Goal: Task Accomplishment & Management: Manage account settings

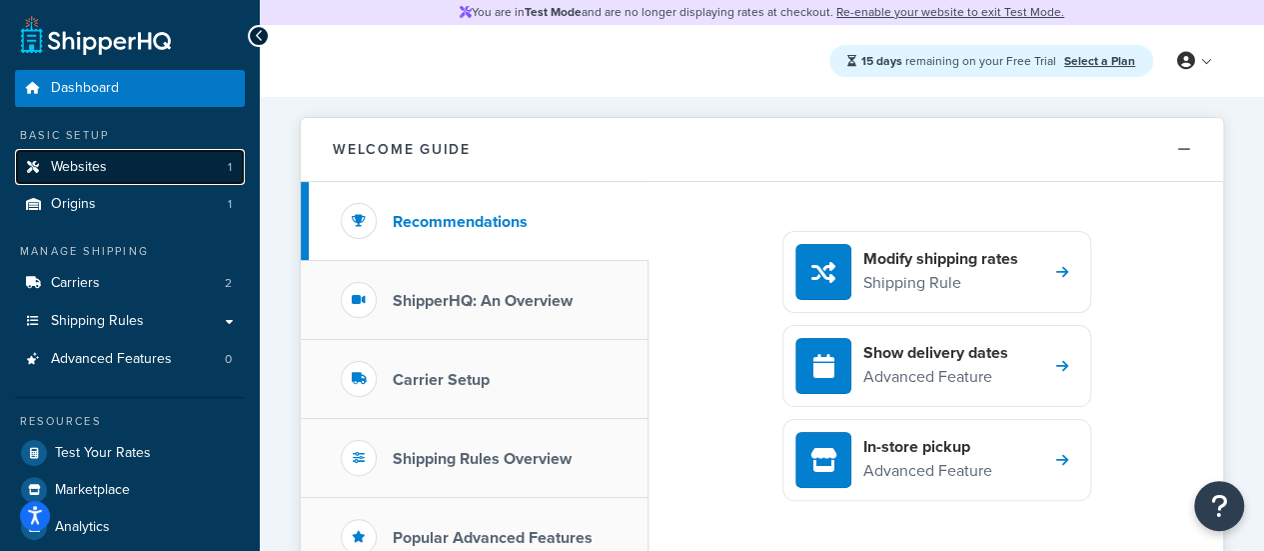
click at [158, 163] on link "Websites 1" at bounding box center [130, 167] width 230 height 37
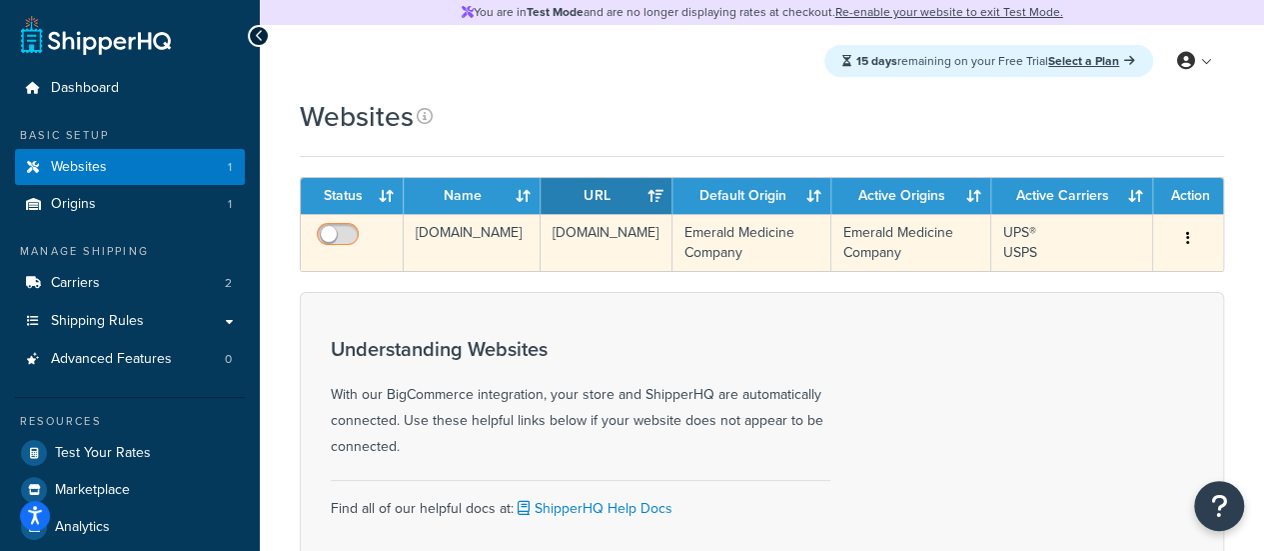
click at [346, 234] on input "checkbox" at bounding box center [340, 239] width 55 height 25
checkbox input "true"
click at [1183, 242] on button "button" at bounding box center [1188, 239] width 28 height 32
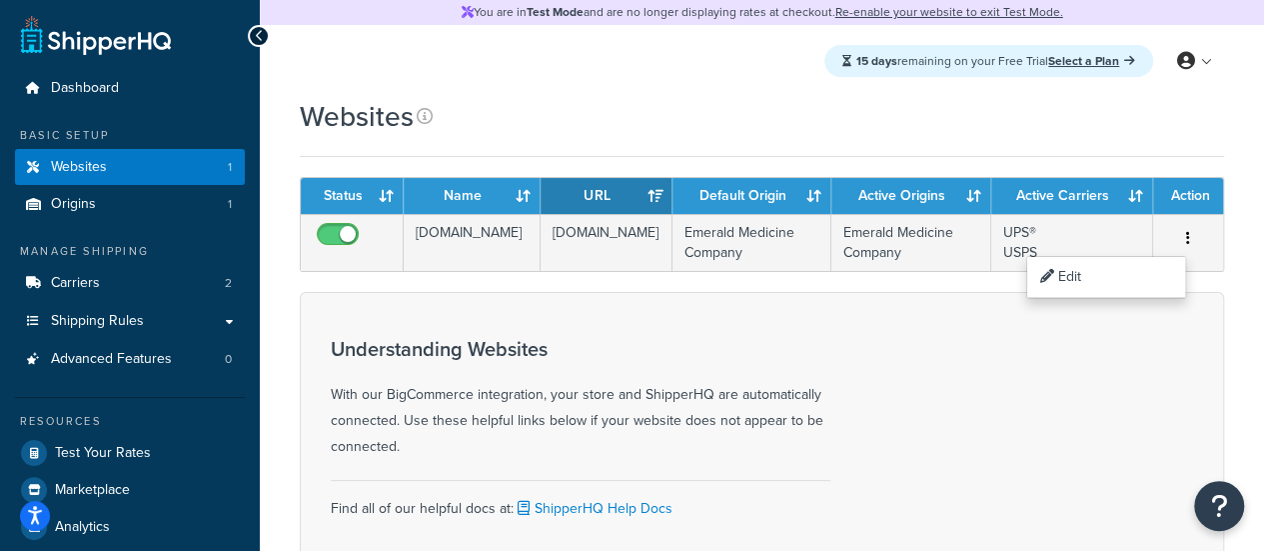
click at [976, 154] on div "Websites" at bounding box center [762, 127] width 924 height 60
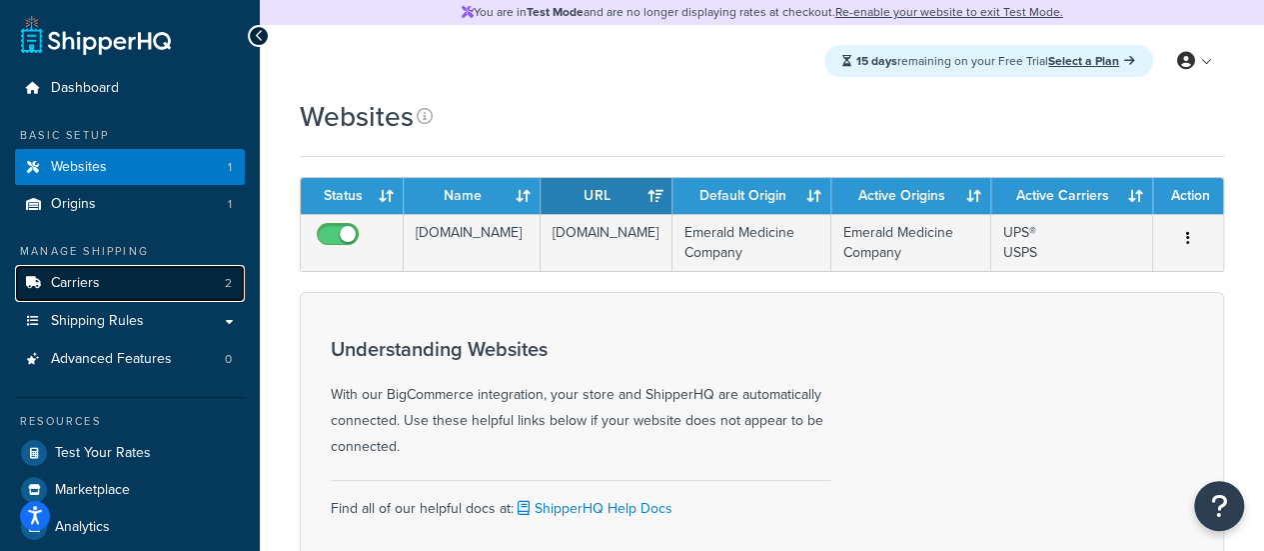
click at [108, 286] on link "Carriers 2" at bounding box center [130, 283] width 230 height 37
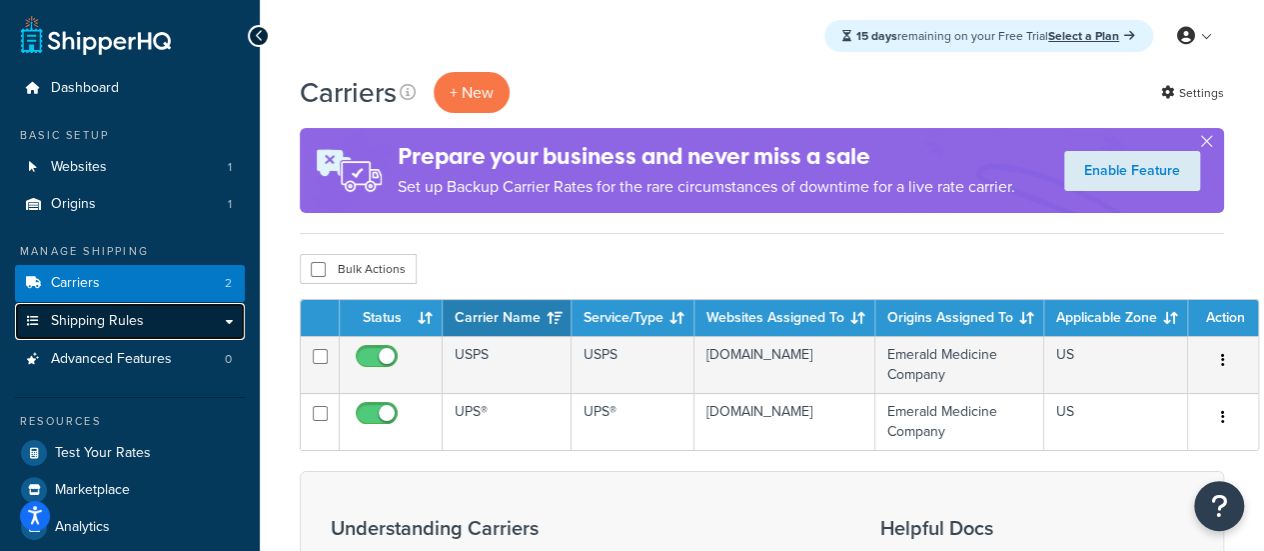
click at [112, 323] on span "Shipping Rules" at bounding box center [97, 321] width 93 height 17
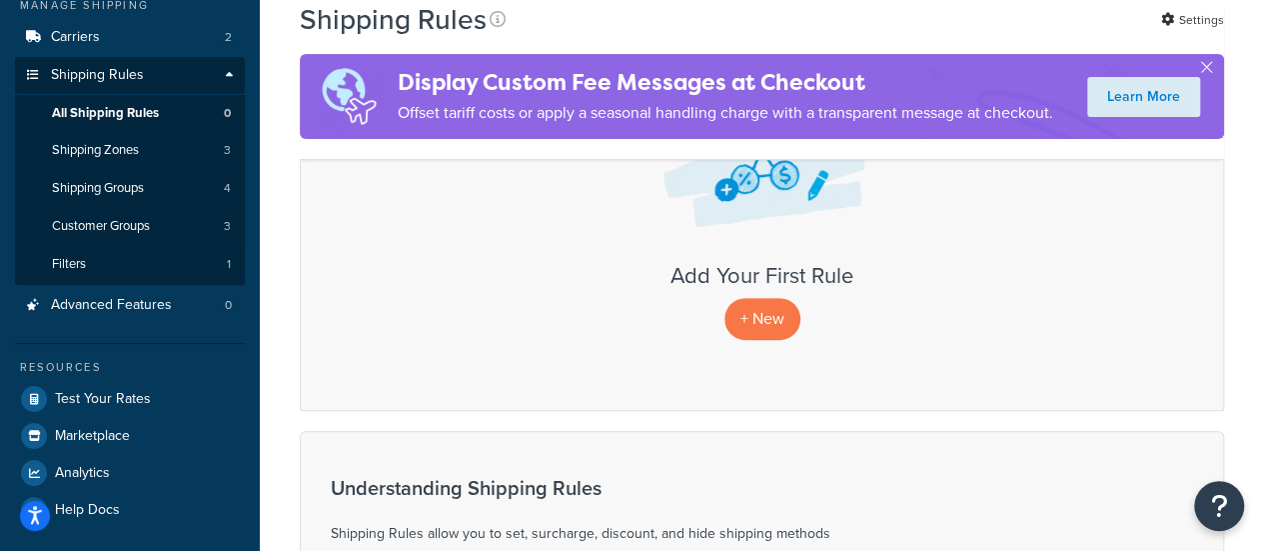
scroll to position [189, 0]
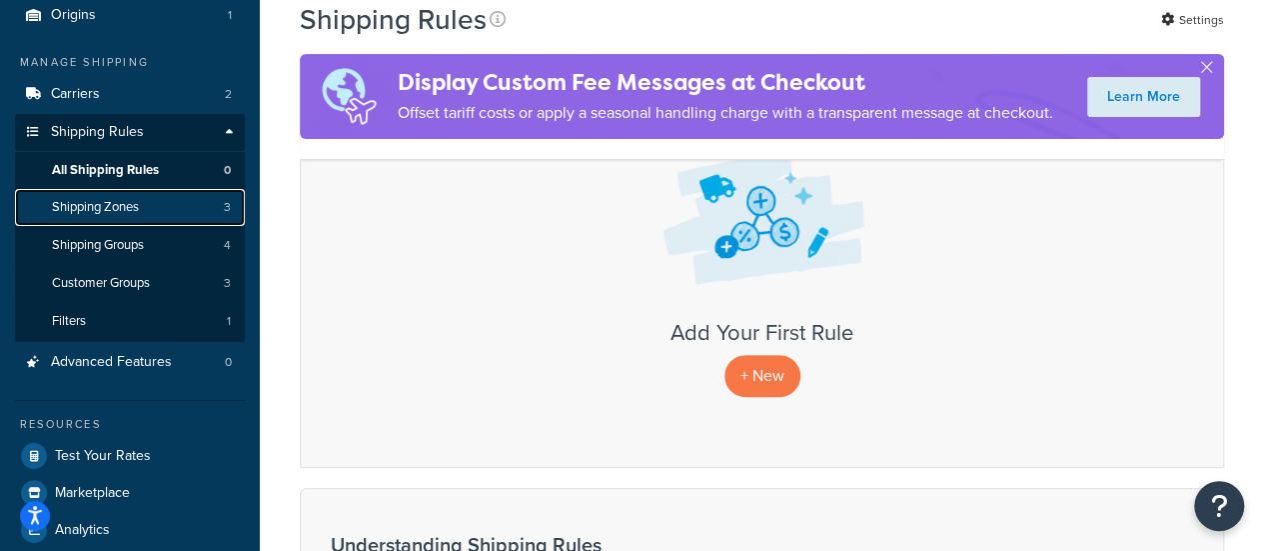
click at [136, 209] on span "Shipping Zones" at bounding box center [95, 207] width 87 height 17
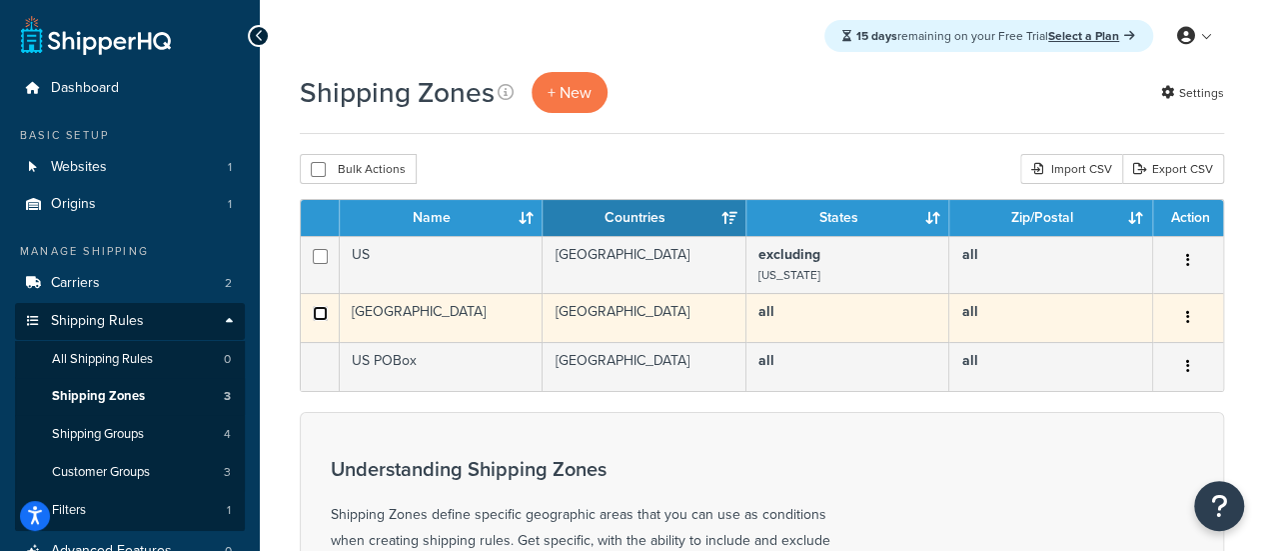
click at [316, 313] on input "checkbox" at bounding box center [320, 313] width 15 height 15
checkbox input "true"
click at [1202, 309] on div "Edit Duplicate Delete" at bounding box center [1188, 318] width 46 height 32
click at [1193, 311] on button "button" at bounding box center [1188, 318] width 28 height 32
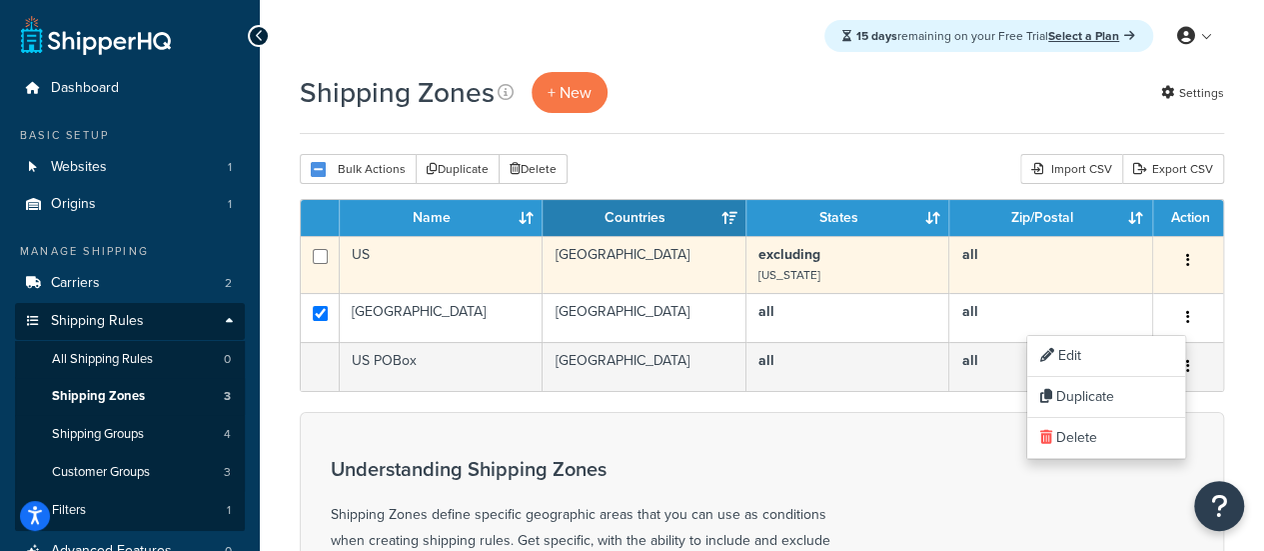
click at [1192, 255] on button "button" at bounding box center [1188, 261] width 28 height 32
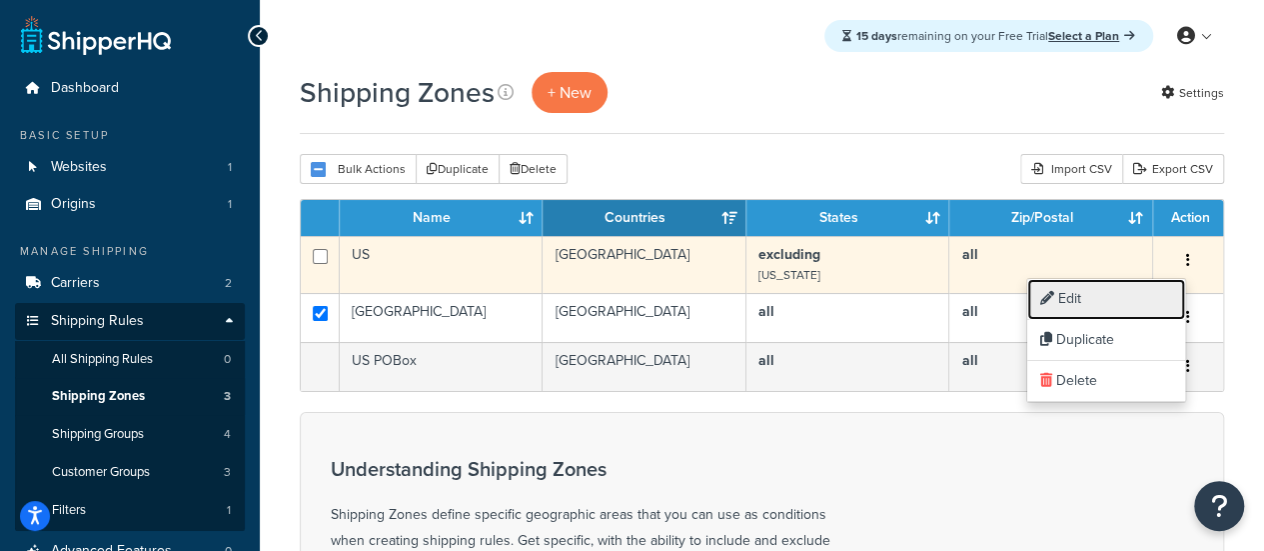
click at [1103, 298] on link "Edit" at bounding box center [1106, 299] width 158 height 41
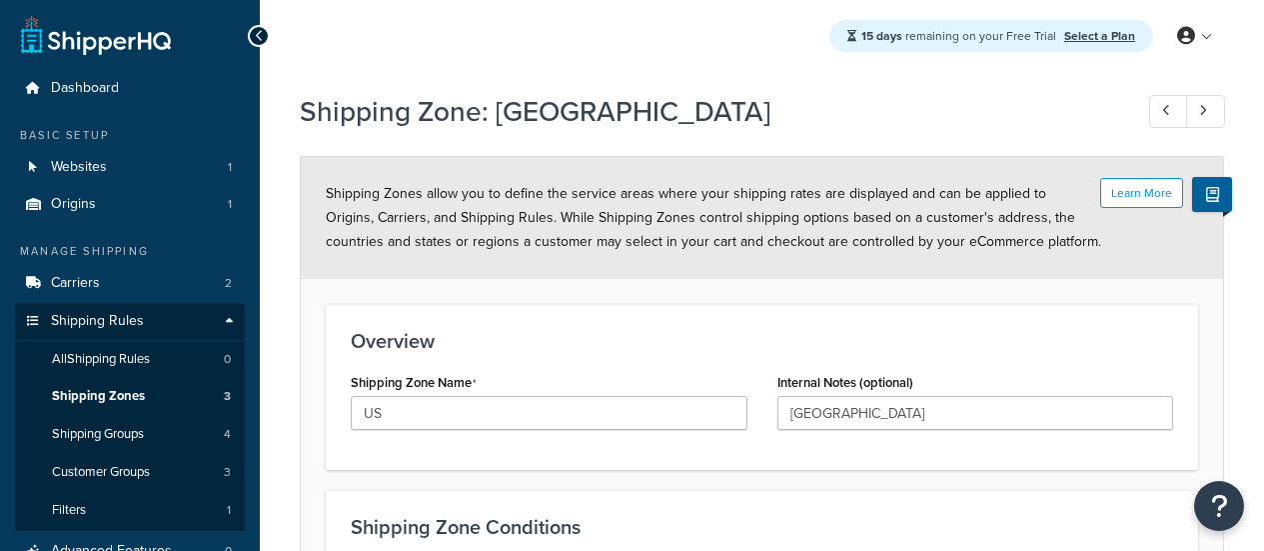
select select "excluding"
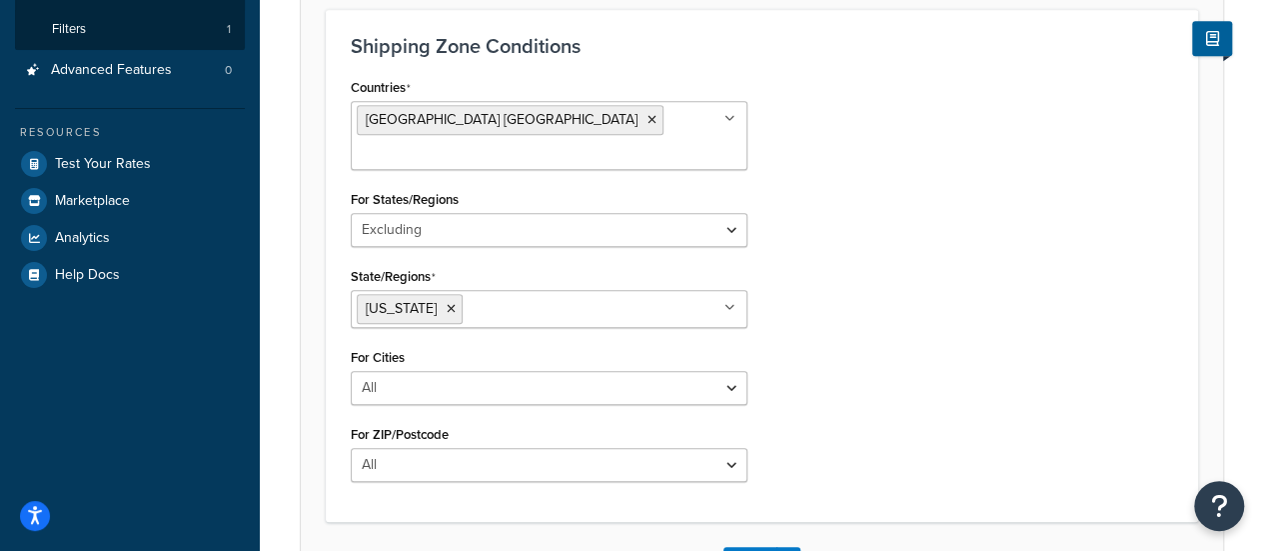
scroll to position [473, 0]
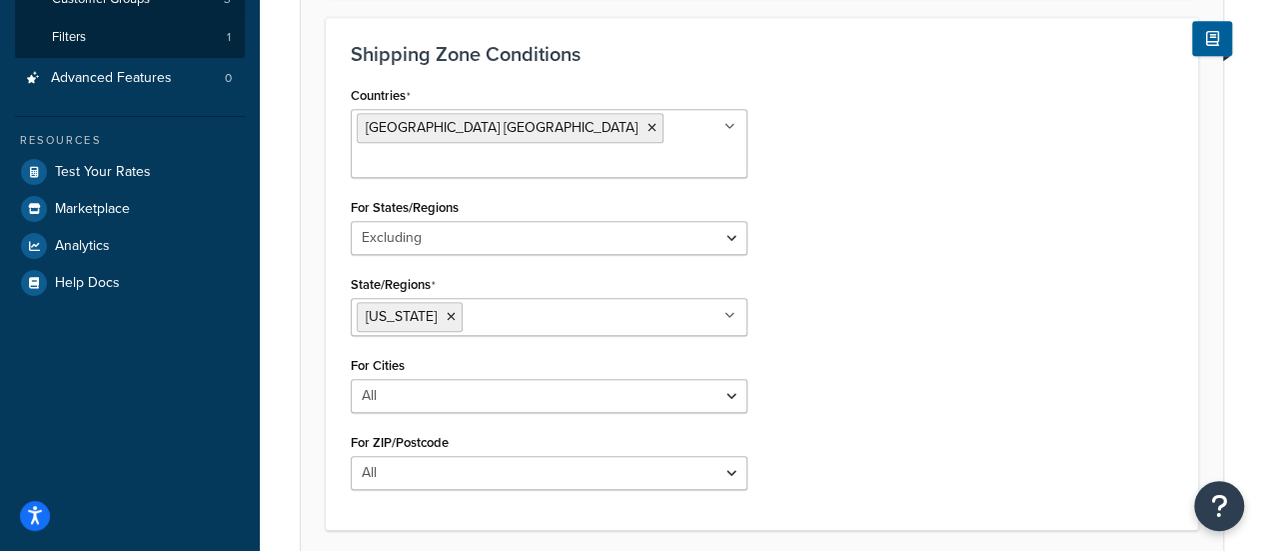
click at [714, 298] on ul "[US_STATE]" at bounding box center [549, 317] width 397 height 38
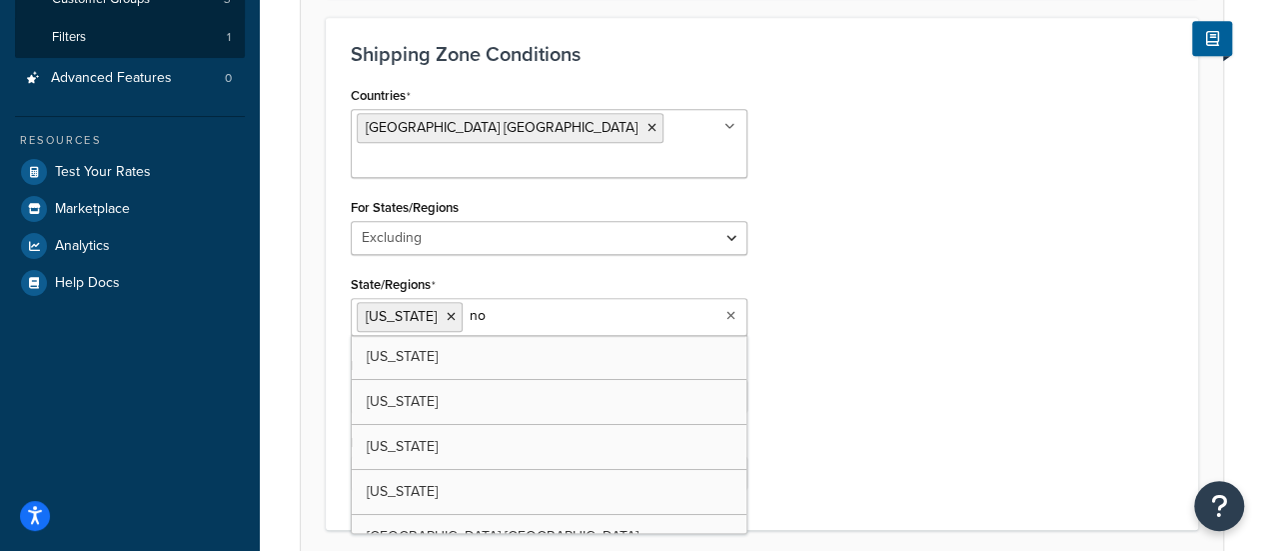
type input "nor"
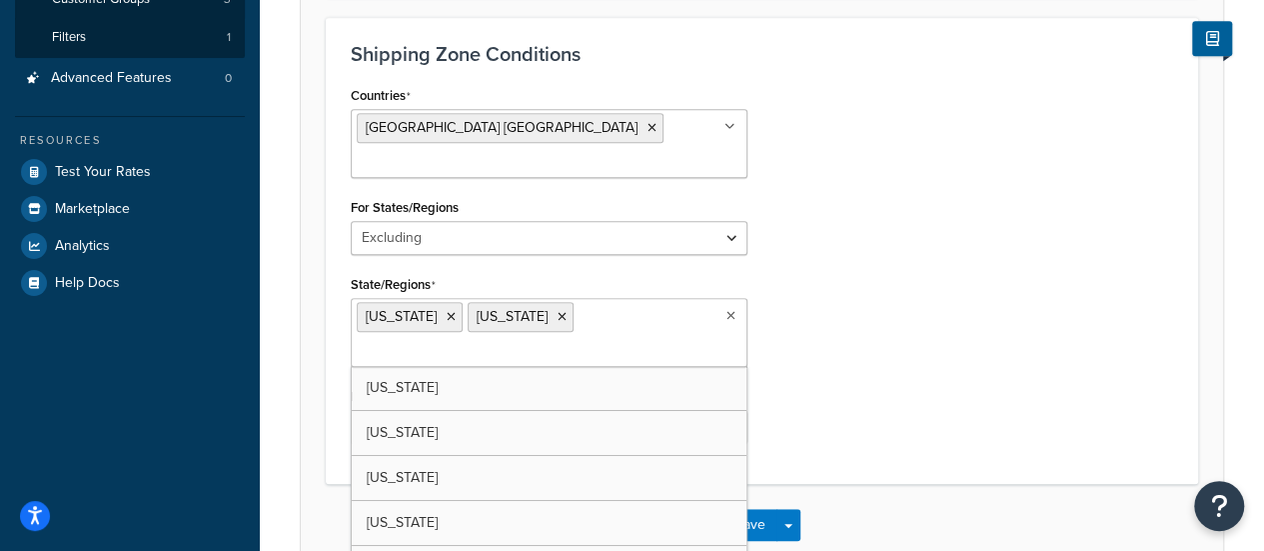
click at [837, 433] on div "Shipping Zone Conditions Countries United States USA All Countries ALL Afghanis…" at bounding box center [762, 250] width 872 height 467
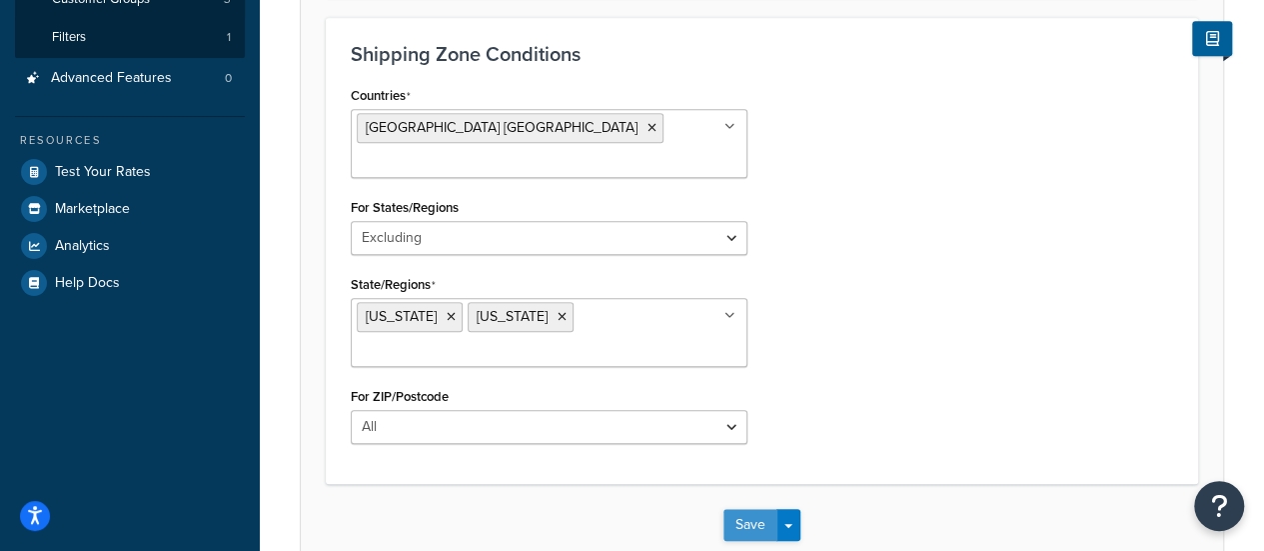
click at [757, 509] on button "Save" at bounding box center [750, 525] width 54 height 32
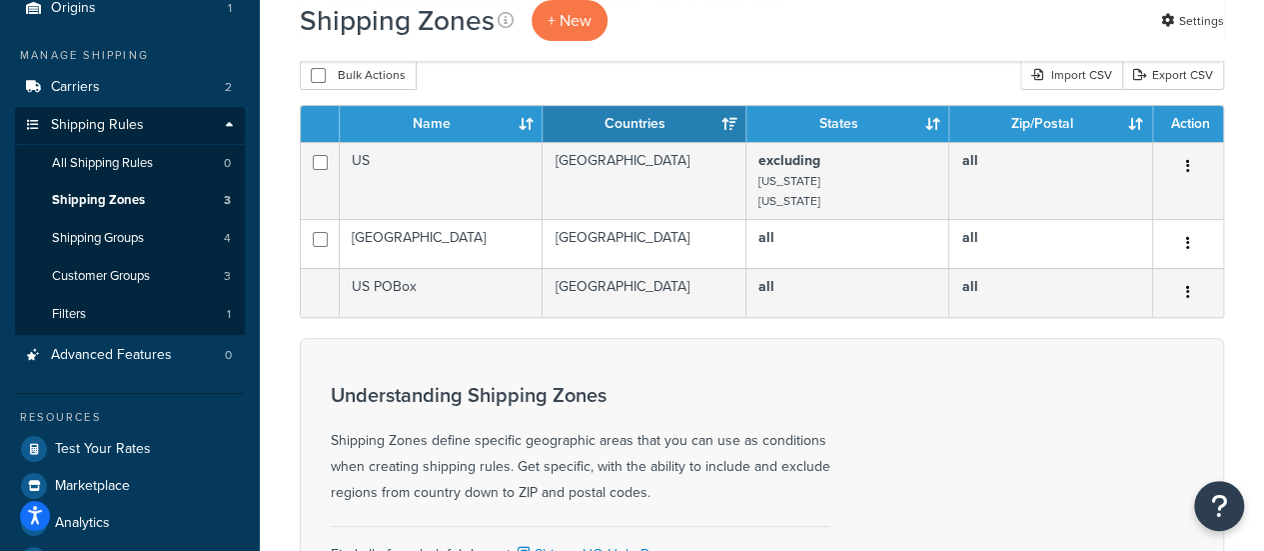
scroll to position [100, 0]
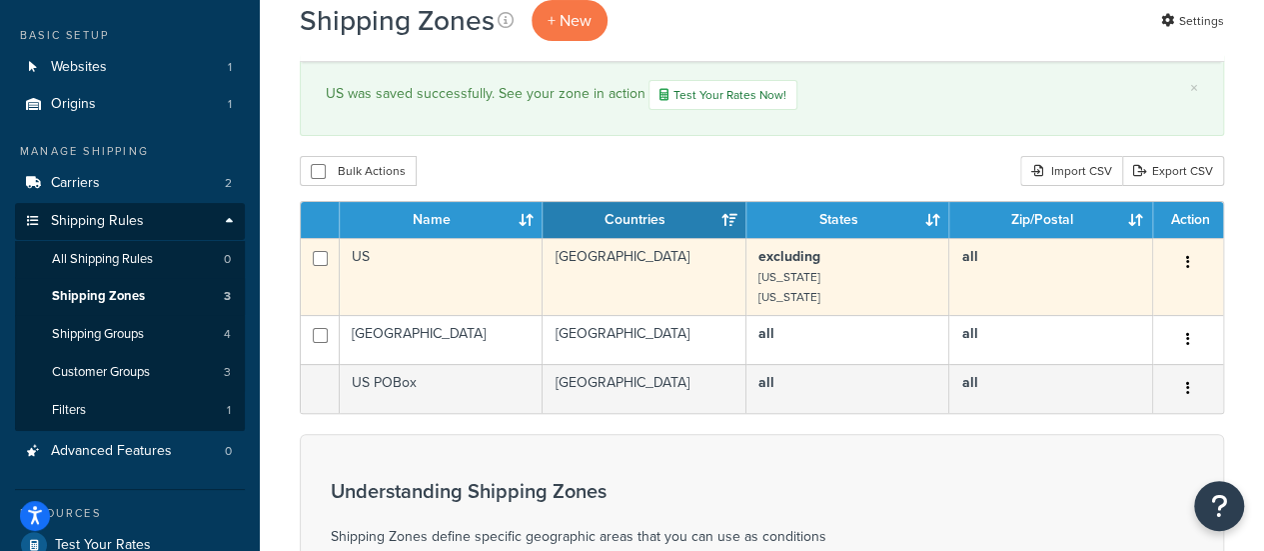
click at [1189, 260] on icon "button" at bounding box center [1188, 262] width 4 height 14
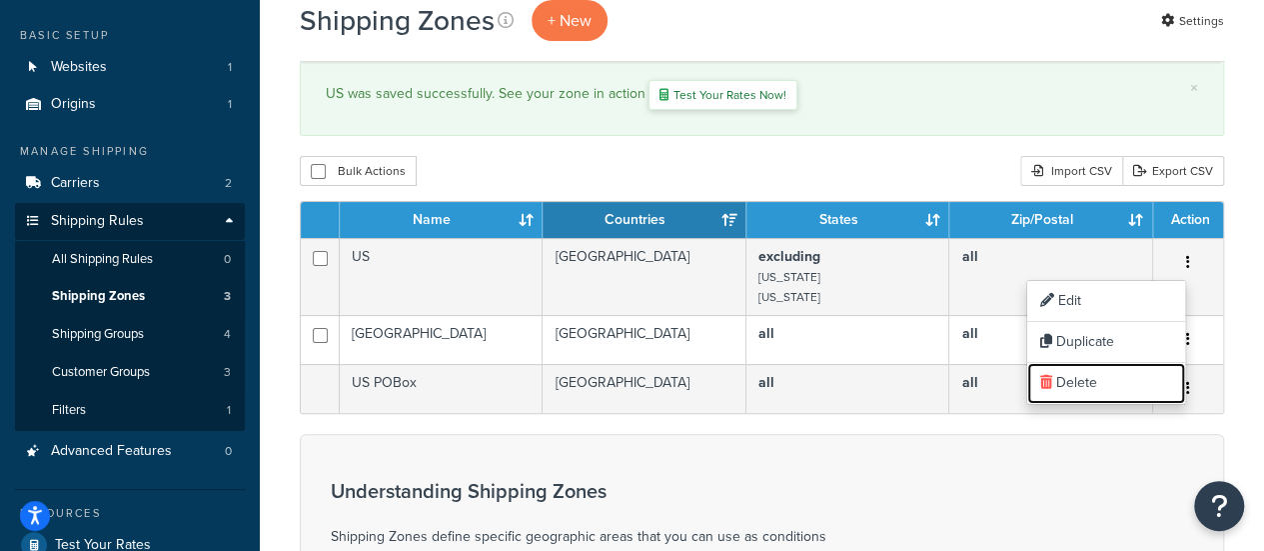
drag, startPoint x: 1090, startPoint y: 374, endPoint x: 729, endPoint y: 81, distance: 464.6
click at [1090, 374] on link "Delete" at bounding box center [1106, 383] width 158 height 41
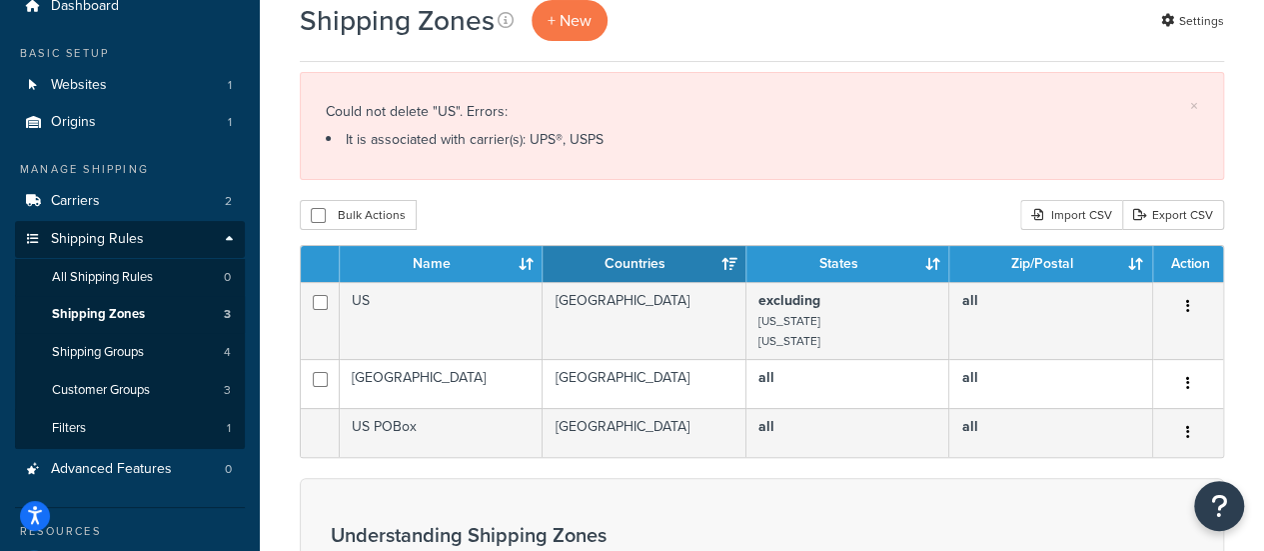
scroll to position [75, 0]
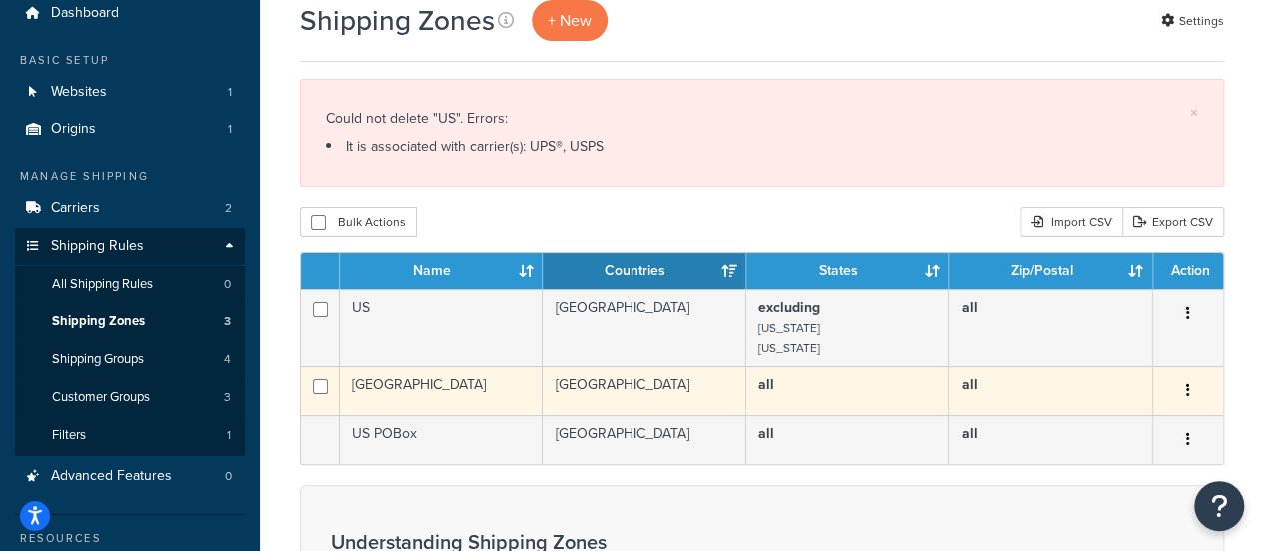
click at [1187, 389] on icon "button" at bounding box center [1188, 390] width 4 height 14
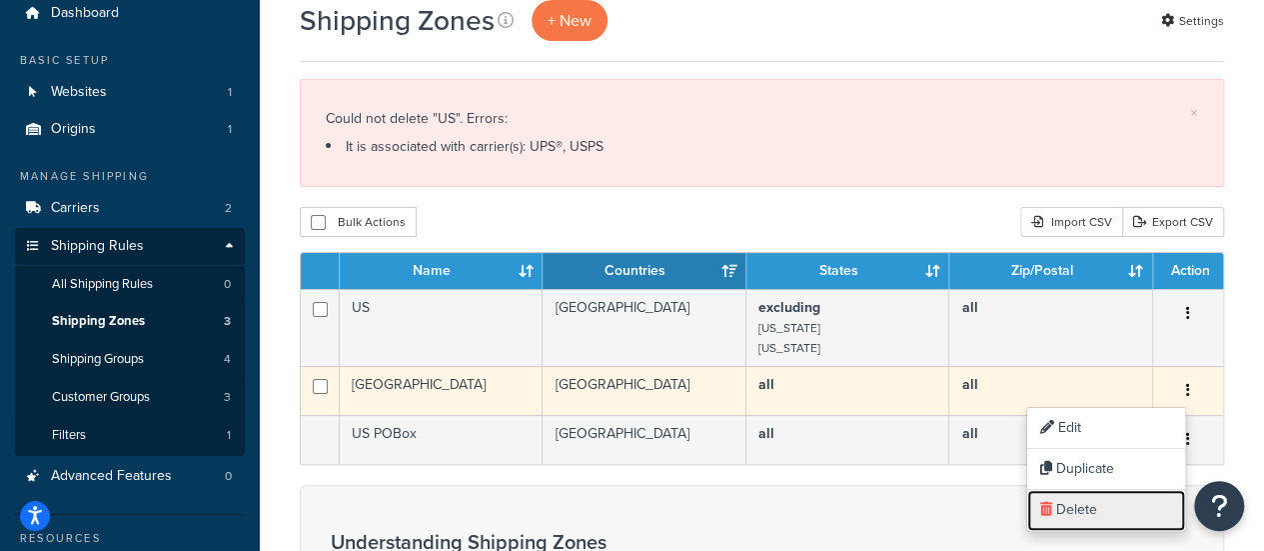
click at [1103, 499] on link "Delete" at bounding box center [1106, 510] width 158 height 41
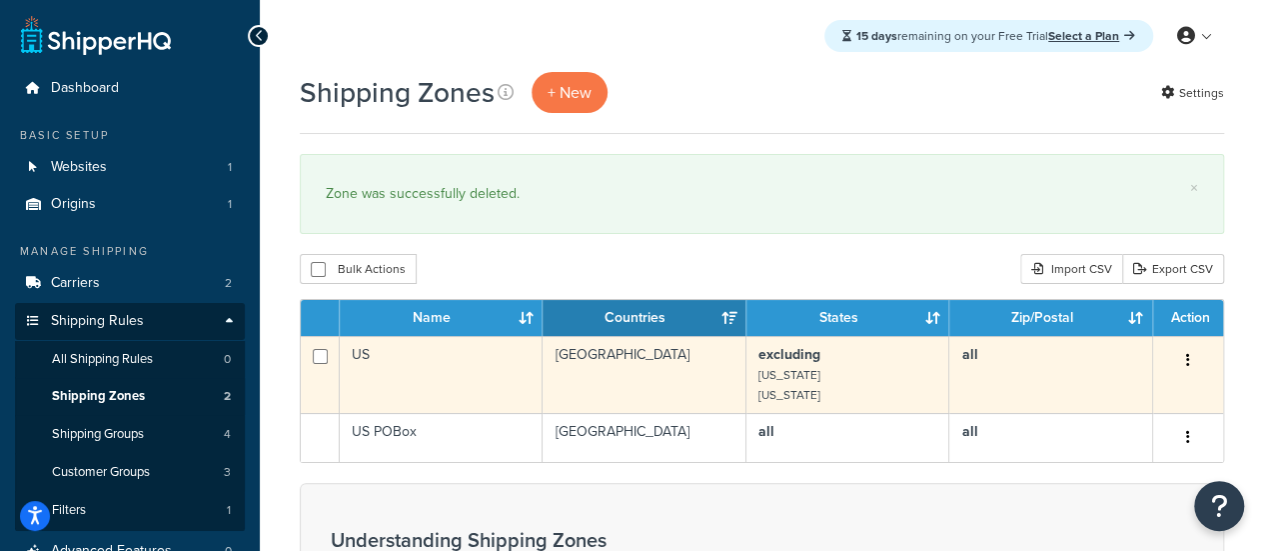
click at [1193, 348] on button "button" at bounding box center [1188, 361] width 28 height 32
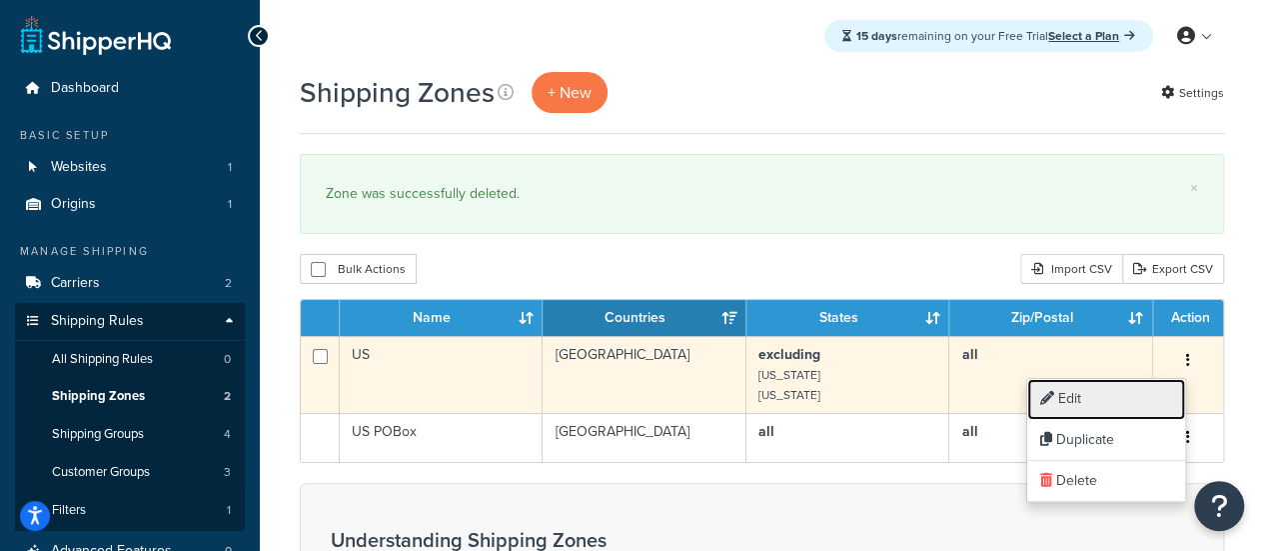
click at [1111, 400] on link "Edit" at bounding box center [1106, 399] width 158 height 41
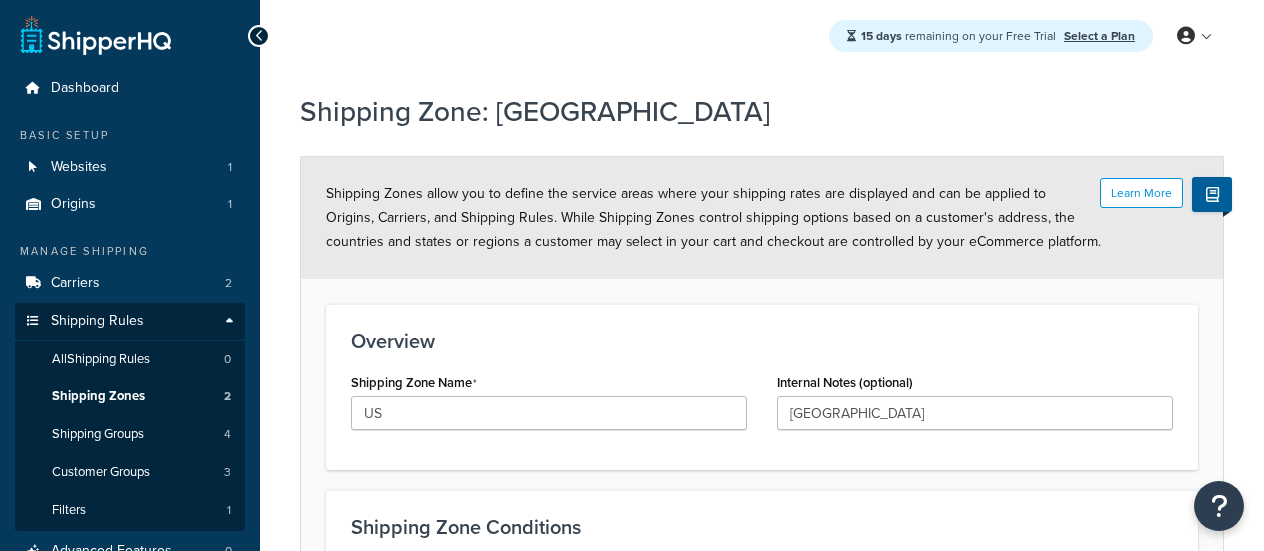
select select "excluding"
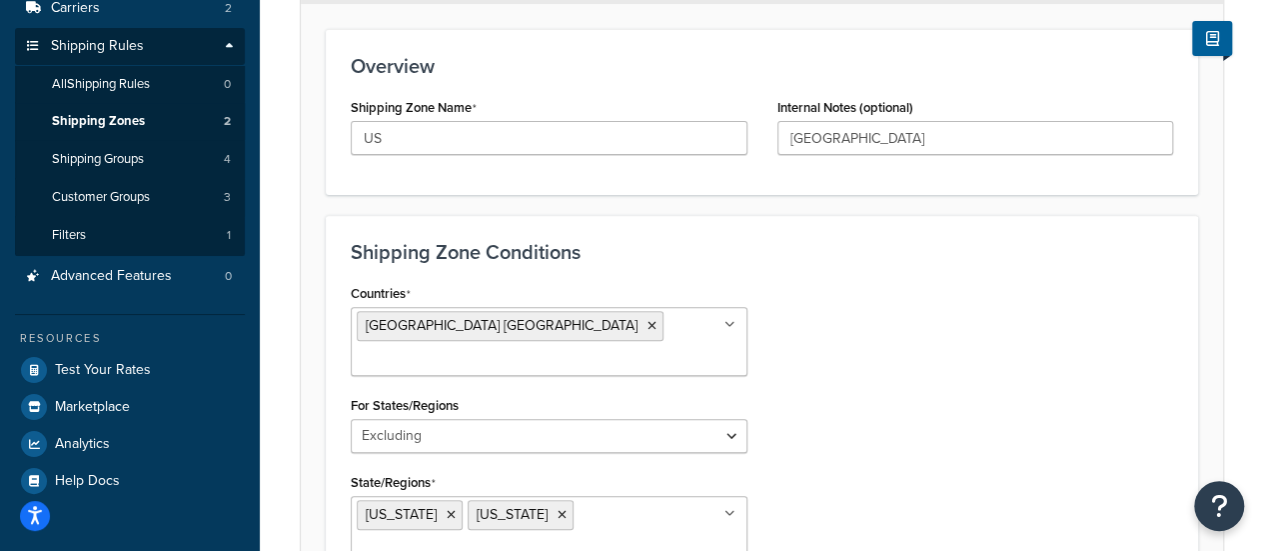
scroll to position [308, 0]
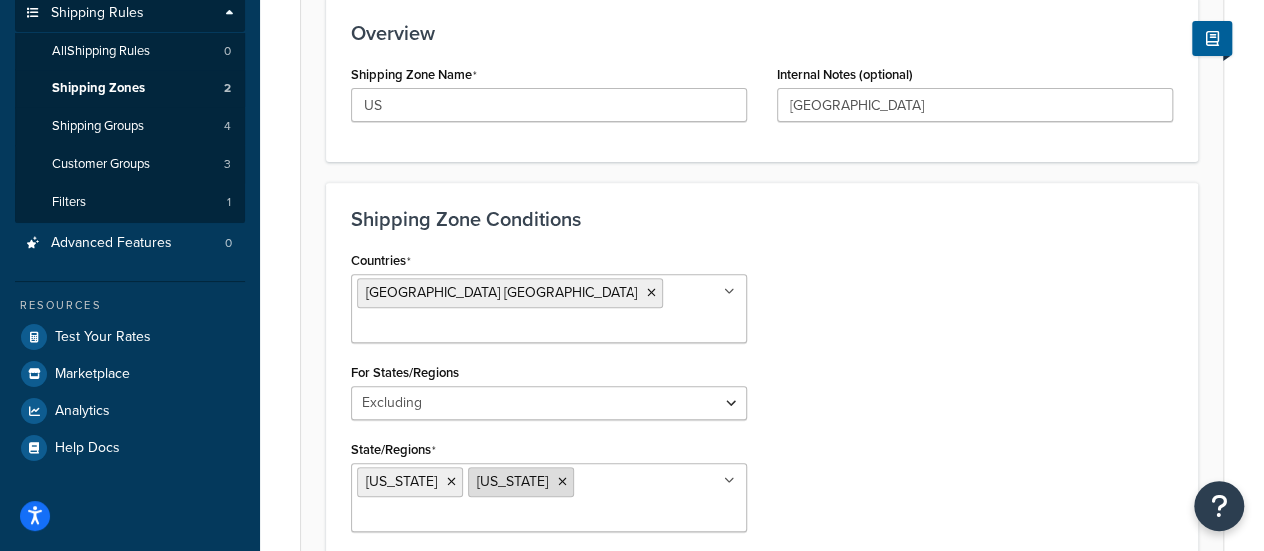
click at [562, 476] on icon at bounding box center [562, 482] width 9 height 12
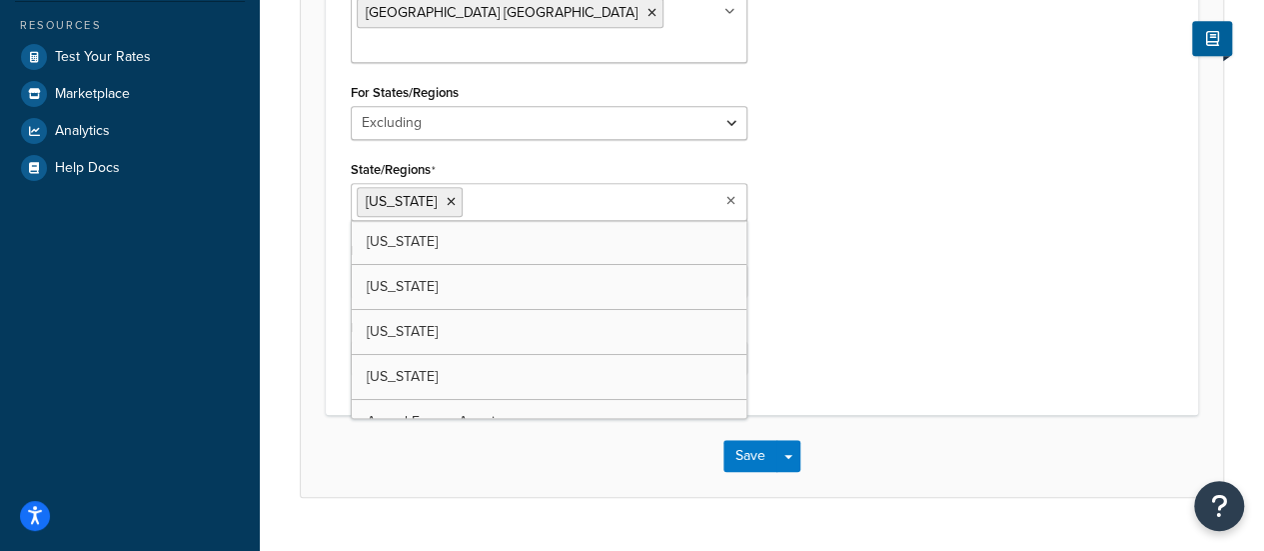
scroll to position [592, 0]
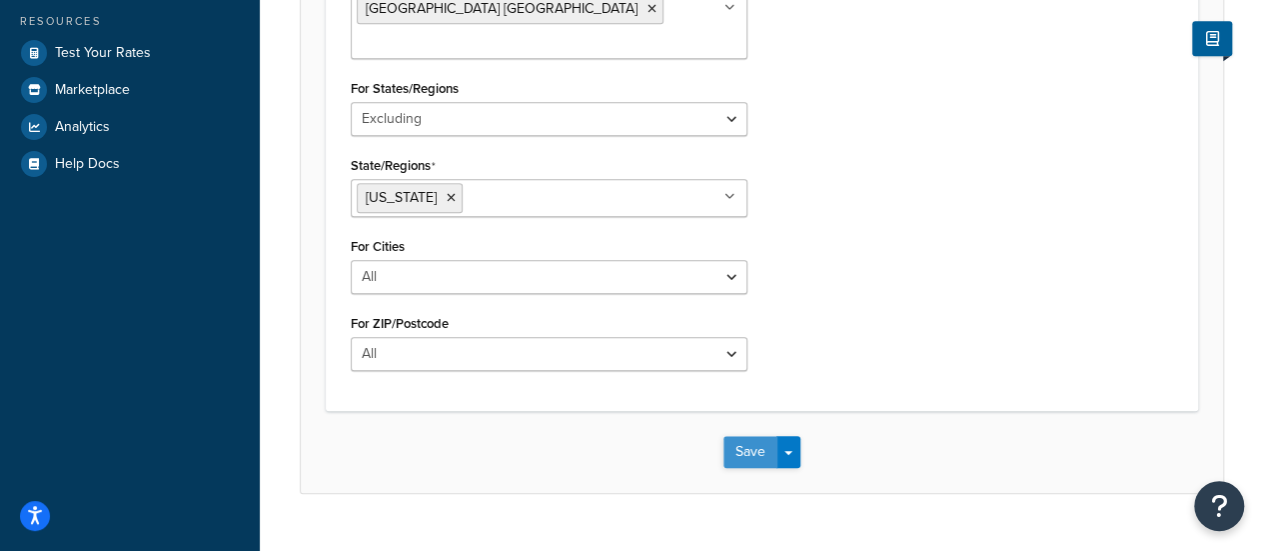
click at [757, 436] on button "Save" at bounding box center [750, 452] width 54 height 32
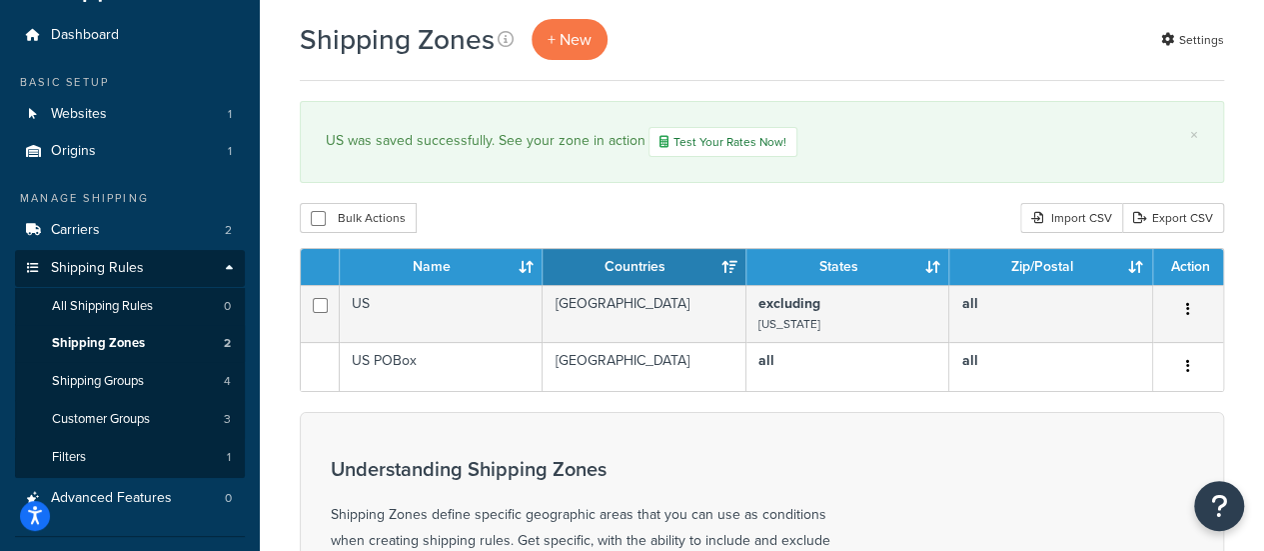
scroll to position [50, 0]
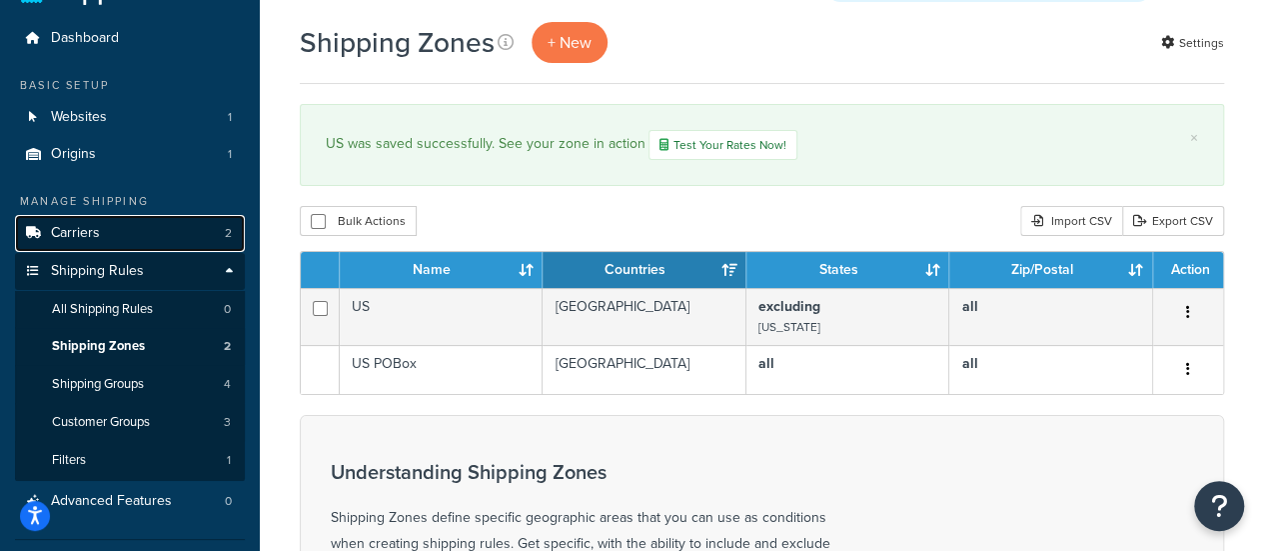
click at [82, 232] on span "Carriers" at bounding box center [75, 233] width 49 height 17
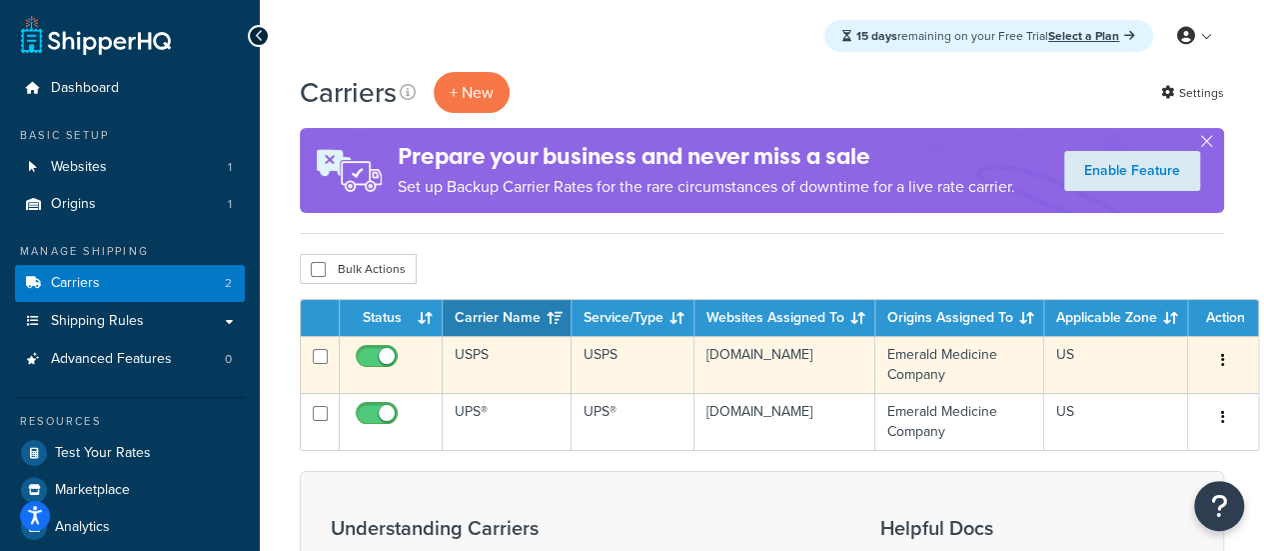
click at [1073, 357] on td "US" at bounding box center [1116, 364] width 144 height 57
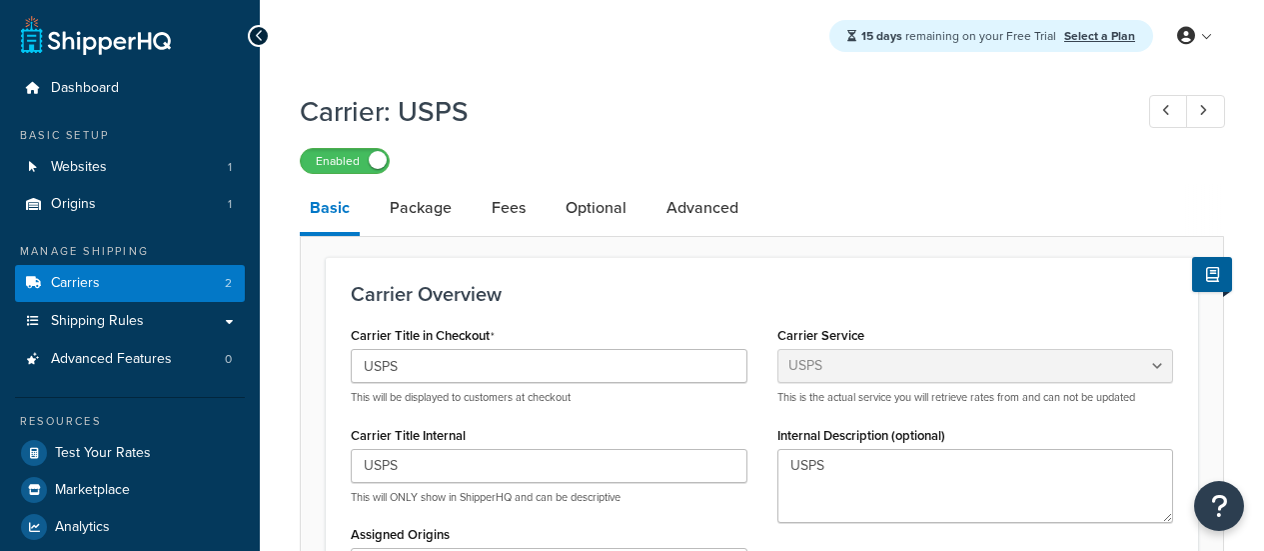
select select "usps"
select select "ONLINE"
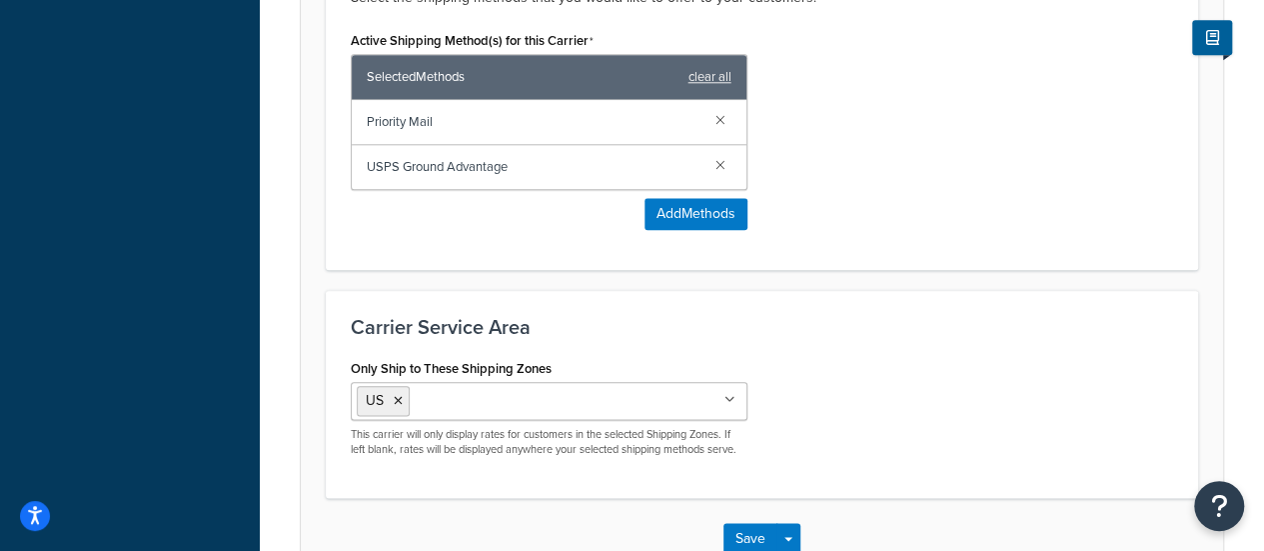
scroll to position [1157, 0]
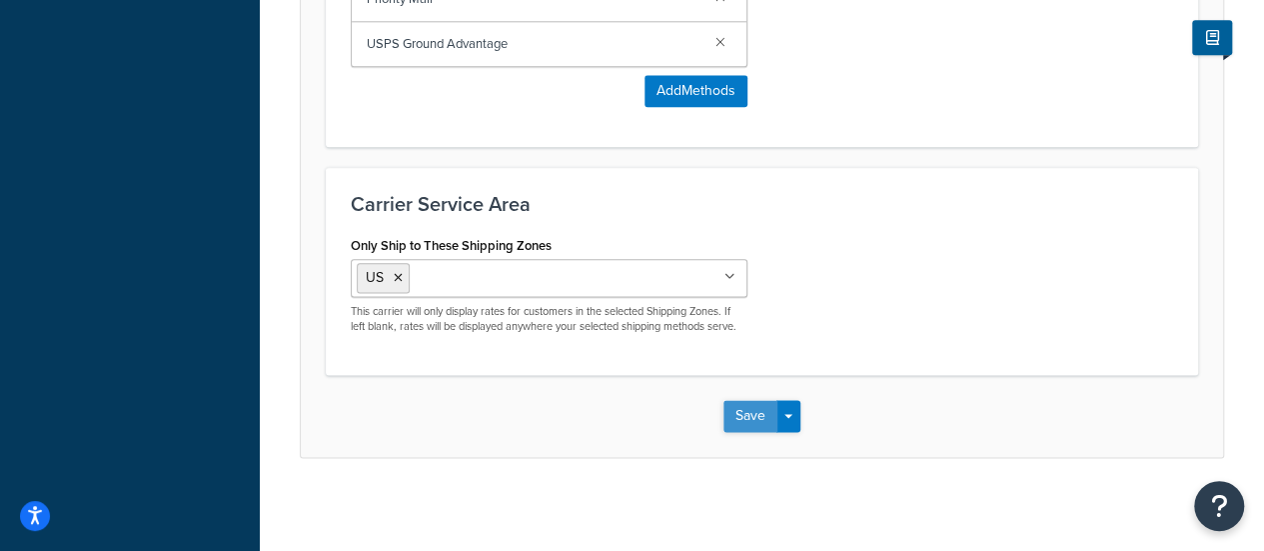
click at [740, 400] on button "Save" at bounding box center [750, 416] width 54 height 32
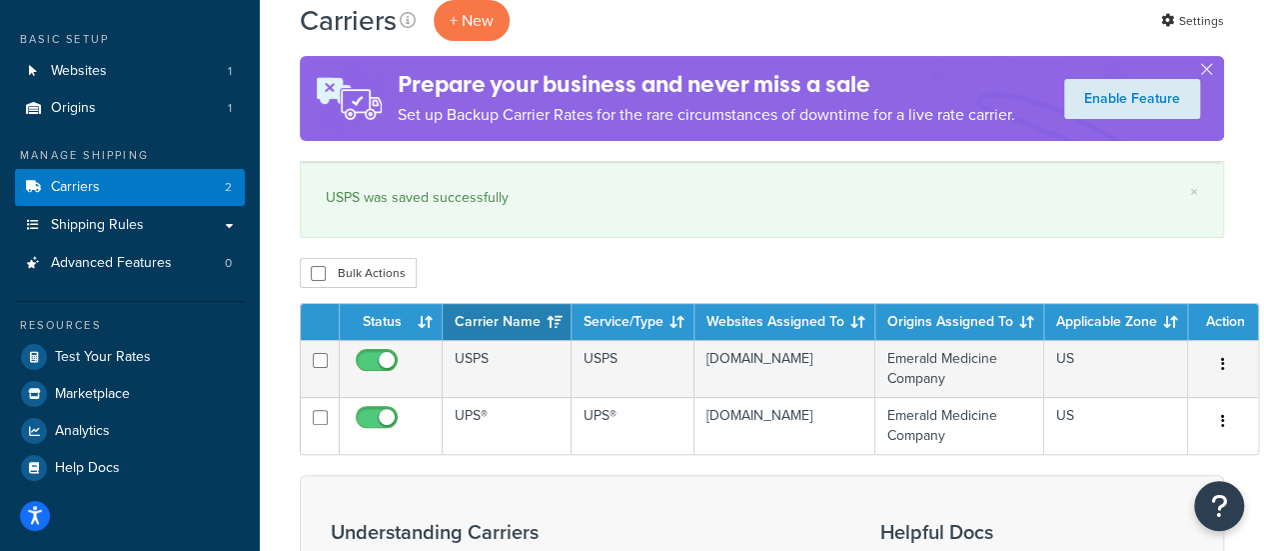
scroll to position [103, 0]
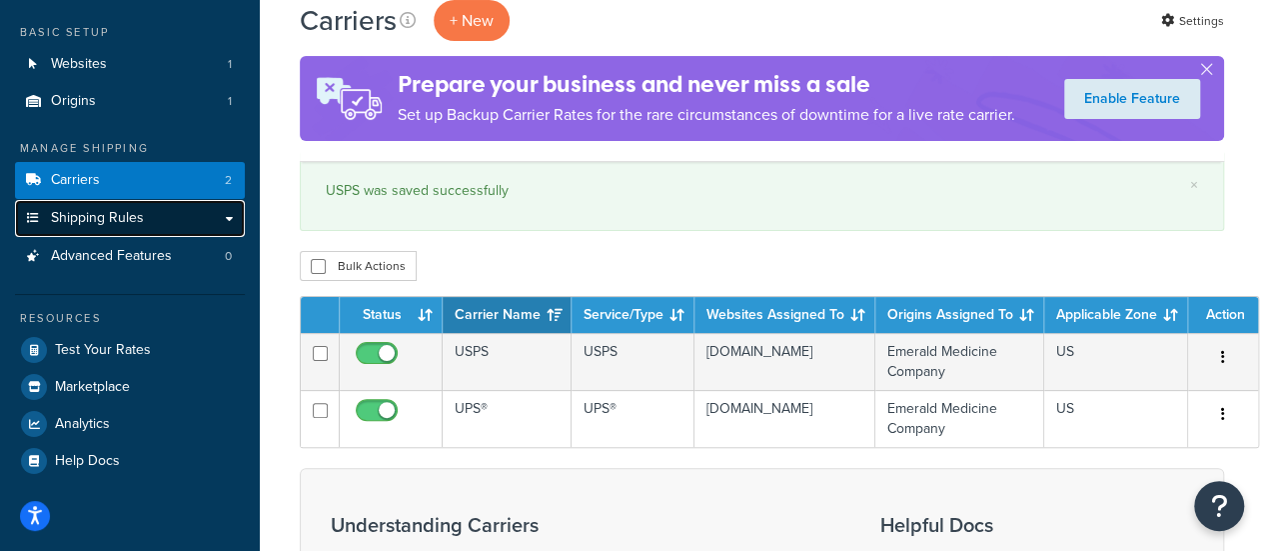
click at [130, 216] on span "Shipping Rules" at bounding box center [97, 218] width 93 height 17
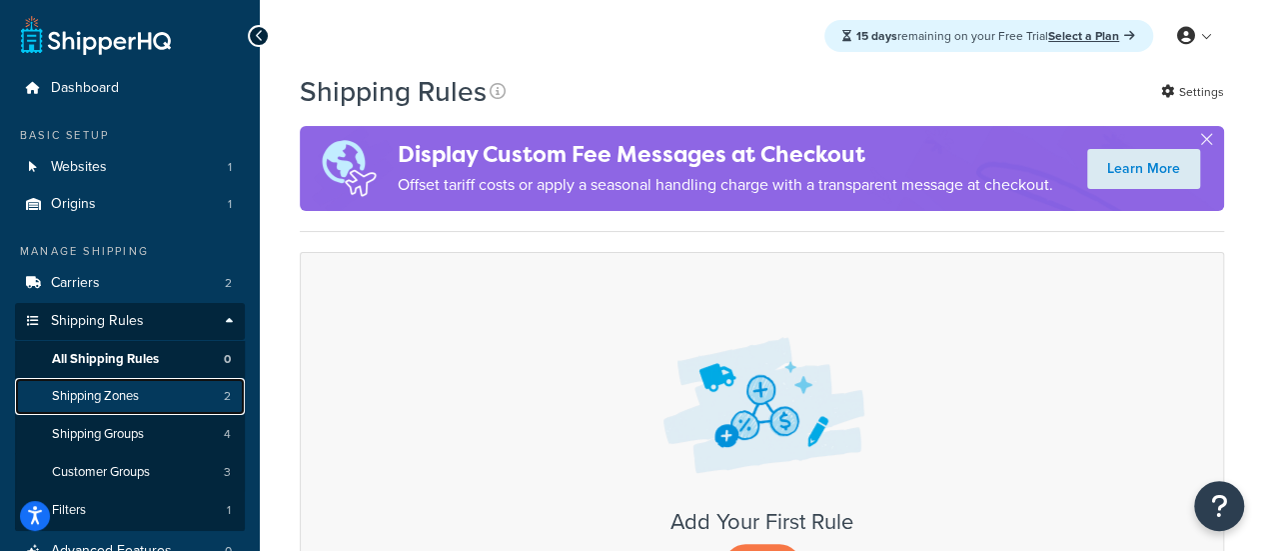
click at [133, 392] on span "Shipping Zones" at bounding box center [95, 396] width 87 height 17
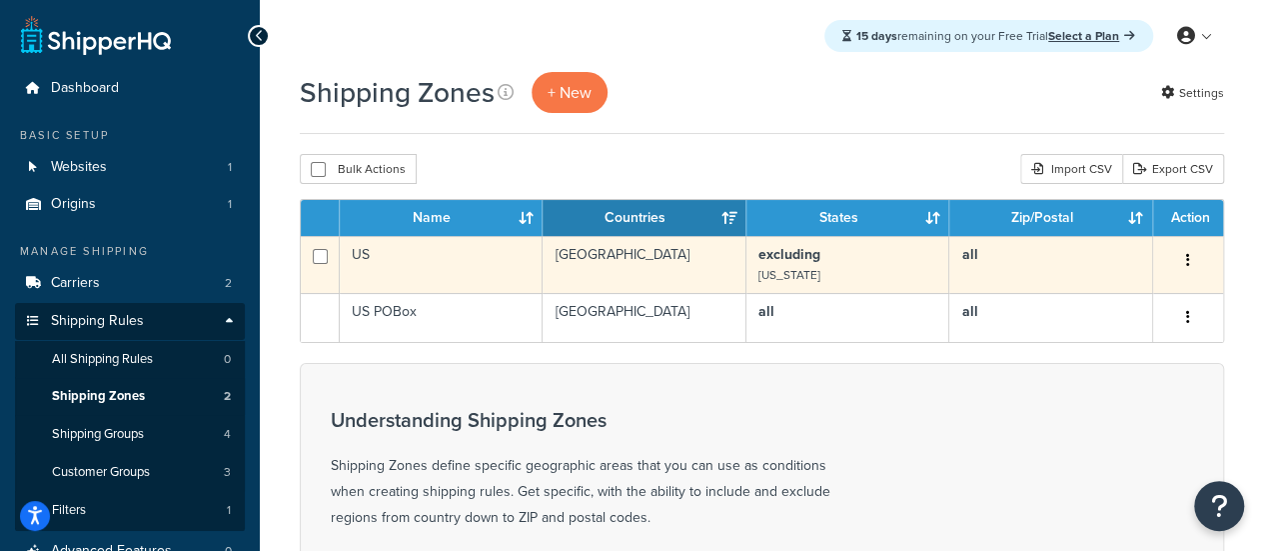
click at [1201, 262] on button "button" at bounding box center [1188, 261] width 28 height 32
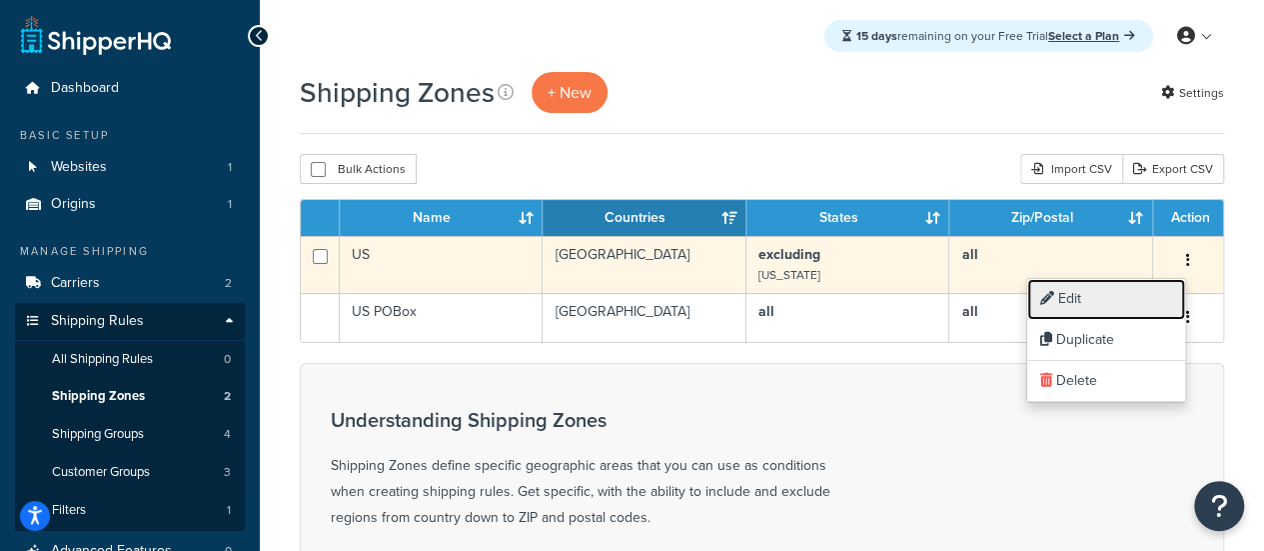
click at [1114, 309] on link "Edit" at bounding box center [1106, 299] width 158 height 41
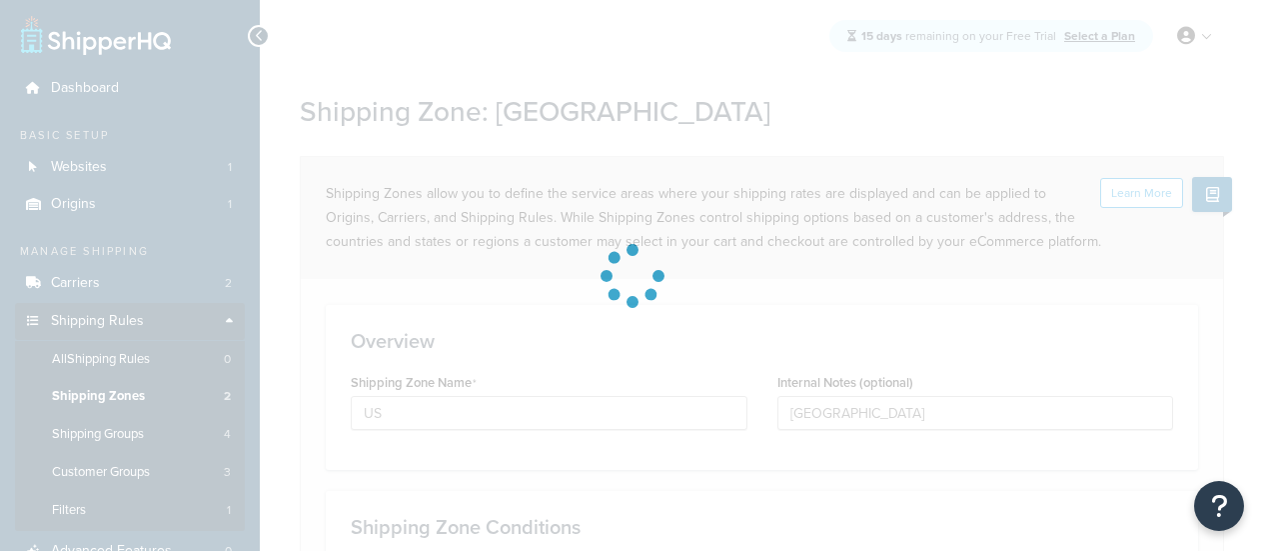
select select "excluding"
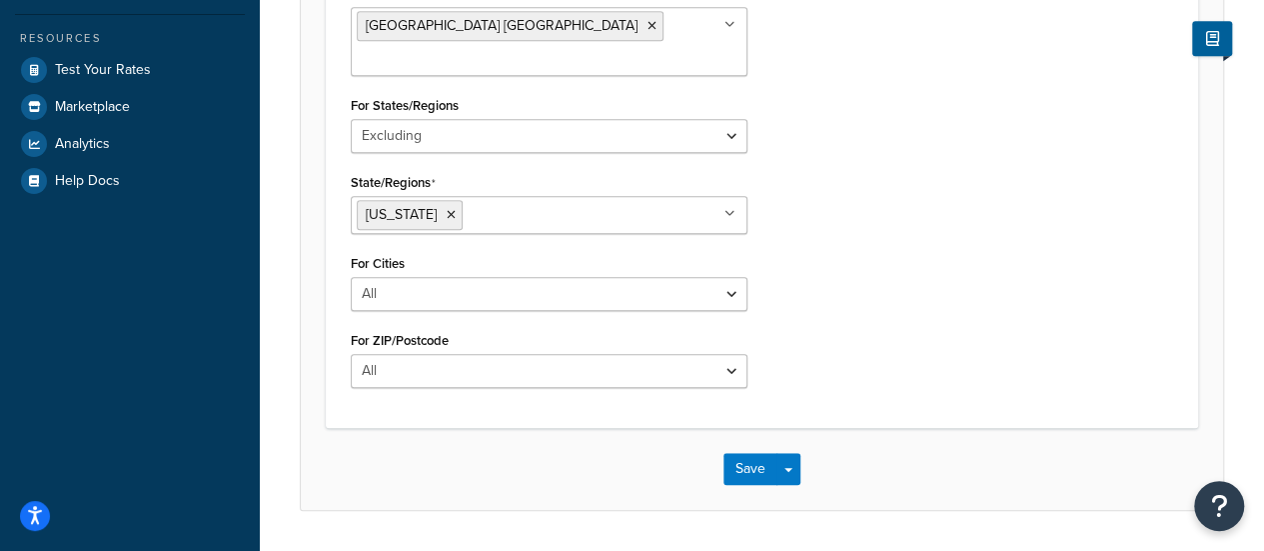
scroll to position [600, 0]
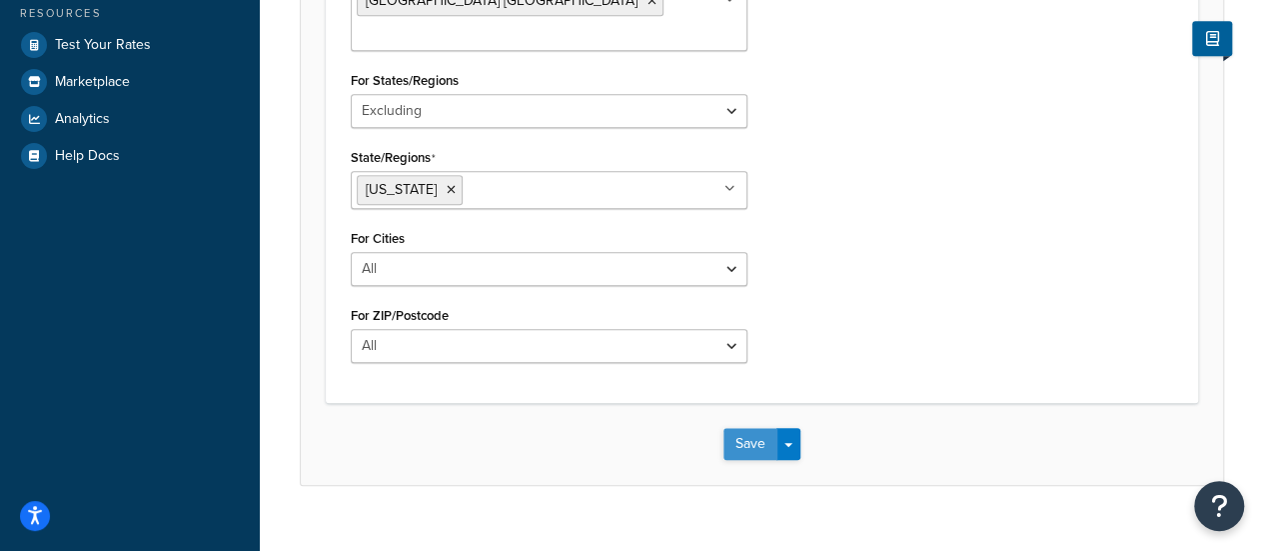
click at [748, 428] on button "Save" at bounding box center [750, 444] width 54 height 32
